Goal: Information Seeking & Learning: Learn about a topic

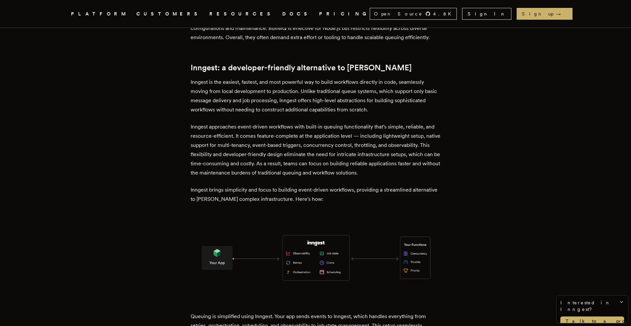
scroll to position [885, 0]
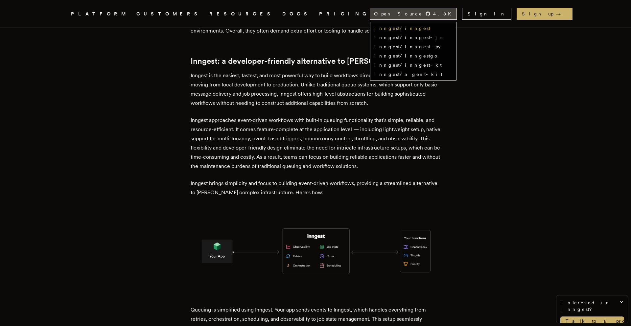
click at [430, 27] on link "inngest/inngest" at bounding box center [402, 28] width 56 height 5
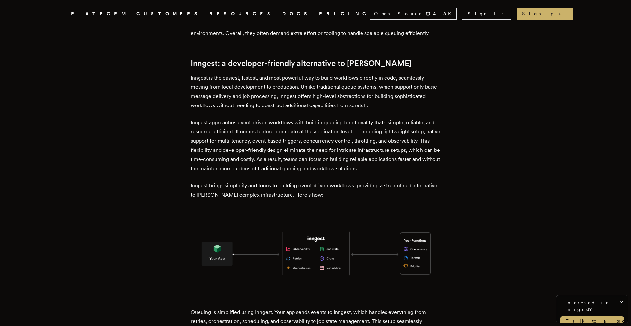
scroll to position [839, 0]
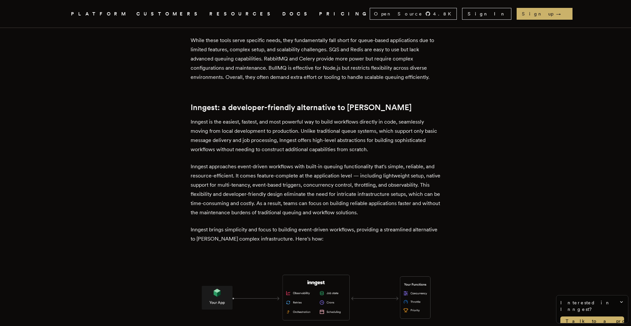
click at [195, 91] on div "Kafka is a common choice for distributed streaming, powering everything from ev…" at bounding box center [316, 49] width 250 height 1209
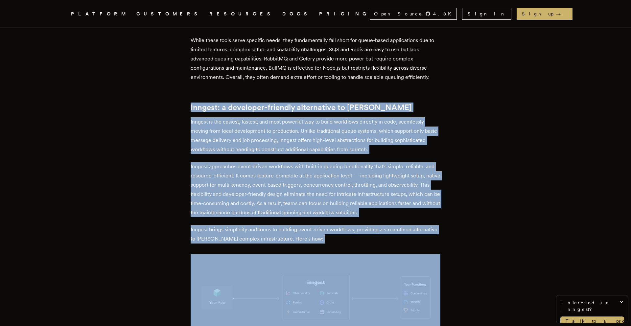
drag, startPoint x: 193, startPoint y: 85, endPoint x: 357, endPoint y: 224, distance: 215.3
click at [357, 224] on div "Kafka is a common choice for distributed streaming, powering everything from ev…" at bounding box center [316, 49] width 250 height 1209
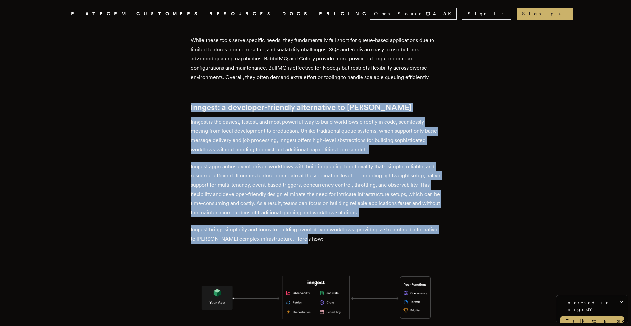
drag, startPoint x: 336, startPoint y: 222, endPoint x: 192, endPoint y: 84, distance: 199.5
click at [263, 68] on div "Kafka is a common choice for distributed streaming, powering everything from ev…" at bounding box center [316, 49] width 250 height 1209
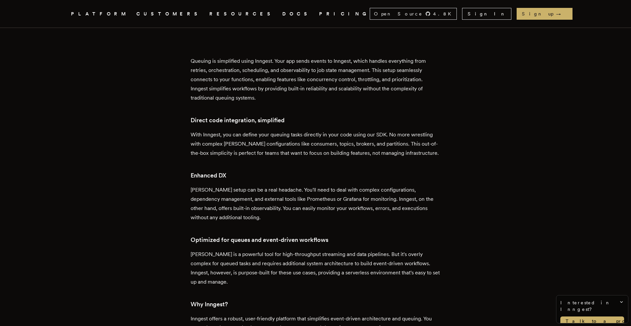
scroll to position [1133, 0]
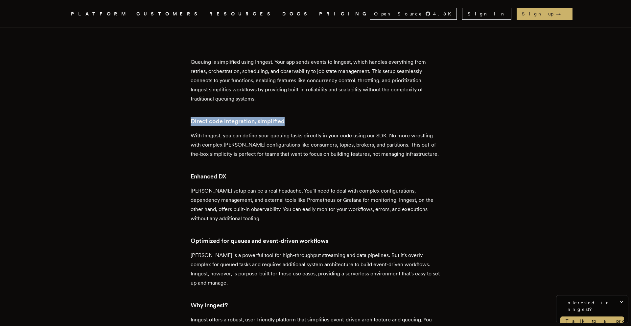
drag, startPoint x: 194, startPoint y: 99, endPoint x: 354, endPoint y: 99, distance: 160.8
click at [354, 117] on h3 "Direct code integration, simplified" at bounding box center [316, 121] width 250 height 9
drag, startPoint x: 194, startPoint y: 153, endPoint x: 274, endPoint y: 152, distance: 79.9
click at [274, 172] on h3 "Enhanced DX" at bounding box center [316, 176] width 250 height 9
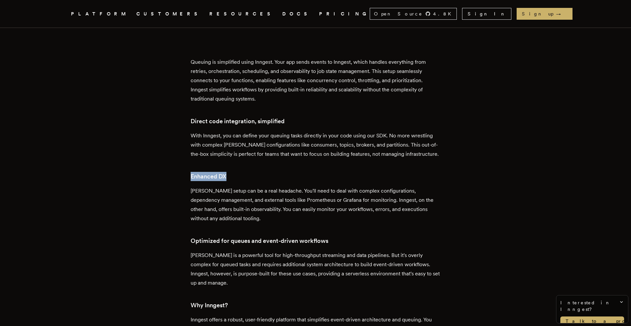
click at [274, 172] on h3 "Enhanced DX" at bounding box center [316, 176] width 250 height 9
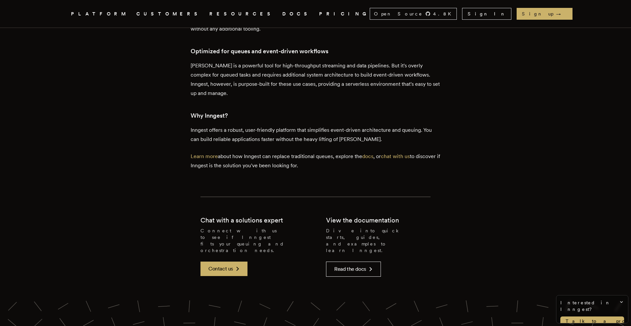
scroll to position [1393, 0]
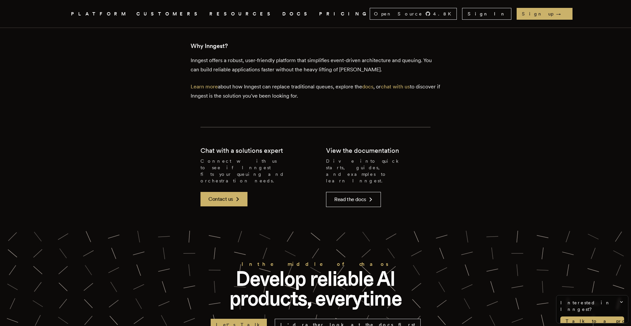
click at [250, 14] on icon "Global" at bounding box center [270, 38] width 41 height 55
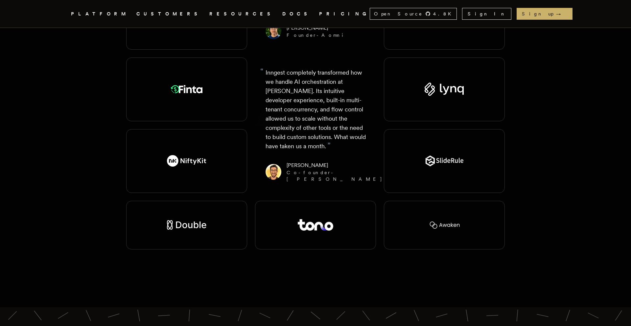
scroll to position [1258, 0]
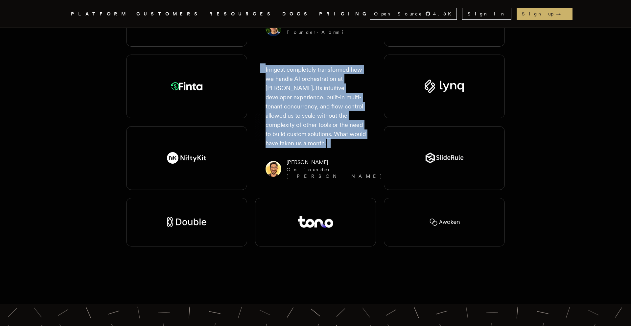
drag, startPoint x: 261, startPoint y: 41, endPoint x: 354, endPoint y: 111, distance: 116.8
click at [354, 111] on p "“ Inngest completely transformed how we handle AI orchestration at [PERSON_NAME…" at bounding box center [316, 106] width 101 height 83
